Goal: Find specific page/section: Find specific page/section

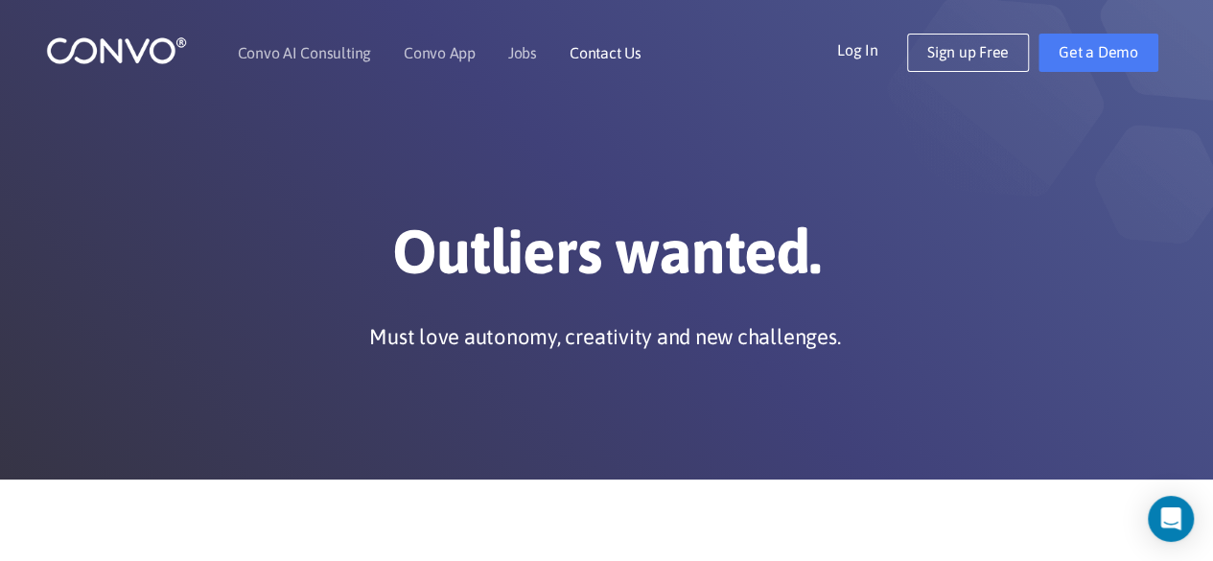
click at [604, 69] on li "Contact Us" at bounding box center [606, 53] width 72 height 82
click at [529, 49] on link "Jobs" at bounding box center [522, 52] width 29 height 15
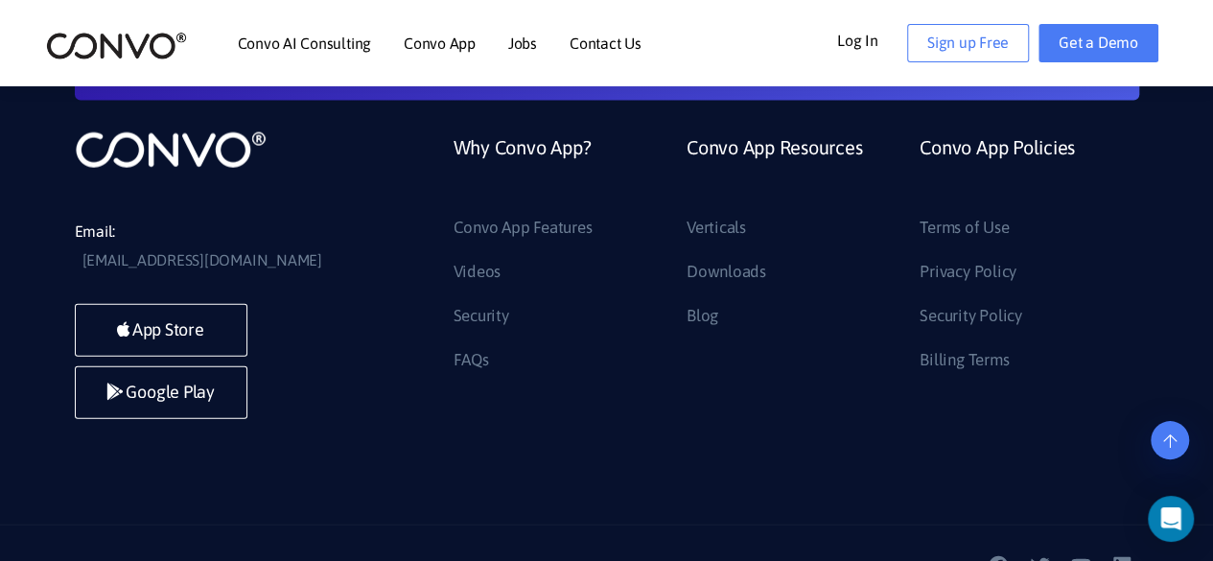
scroll to position [2155, 0]
